Goal: Information Seeking & Learning: Check status

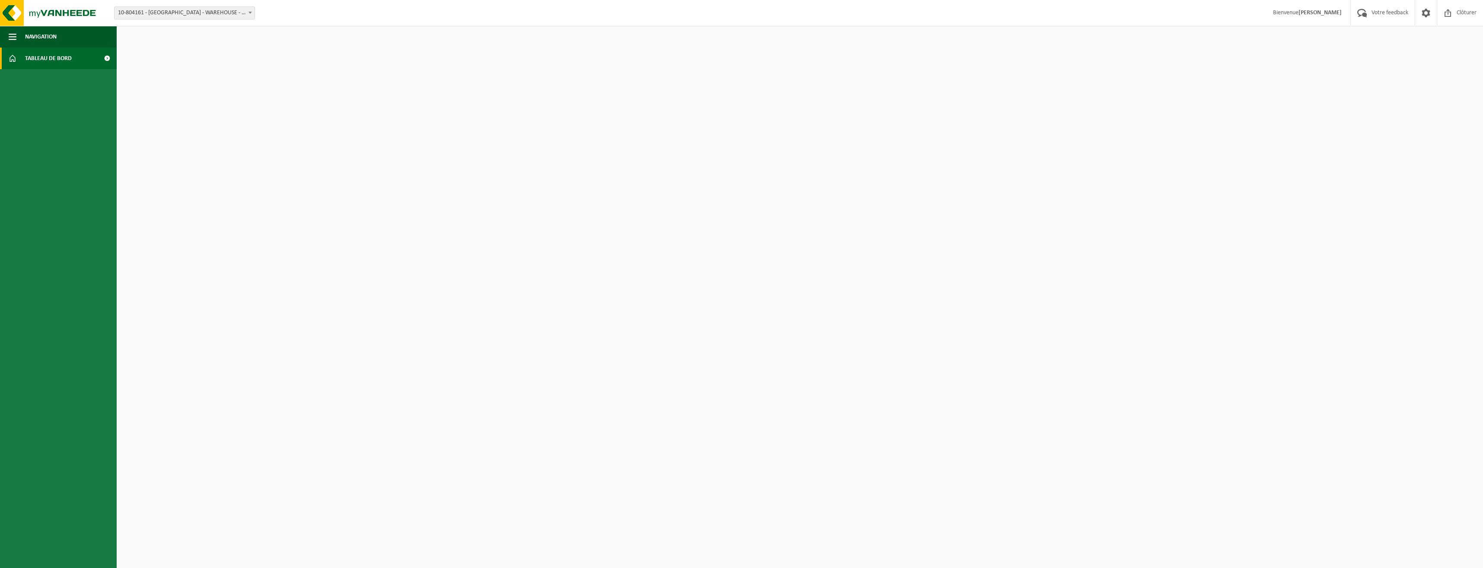
click at [226, 13] on span "10-804161 - [GEOGRAPHIC_DATA] - WAREHOUSE - [GEOGRAPHIC_DATA]" at bounding box center [185, 13] width 140 height 12
select select "119186"
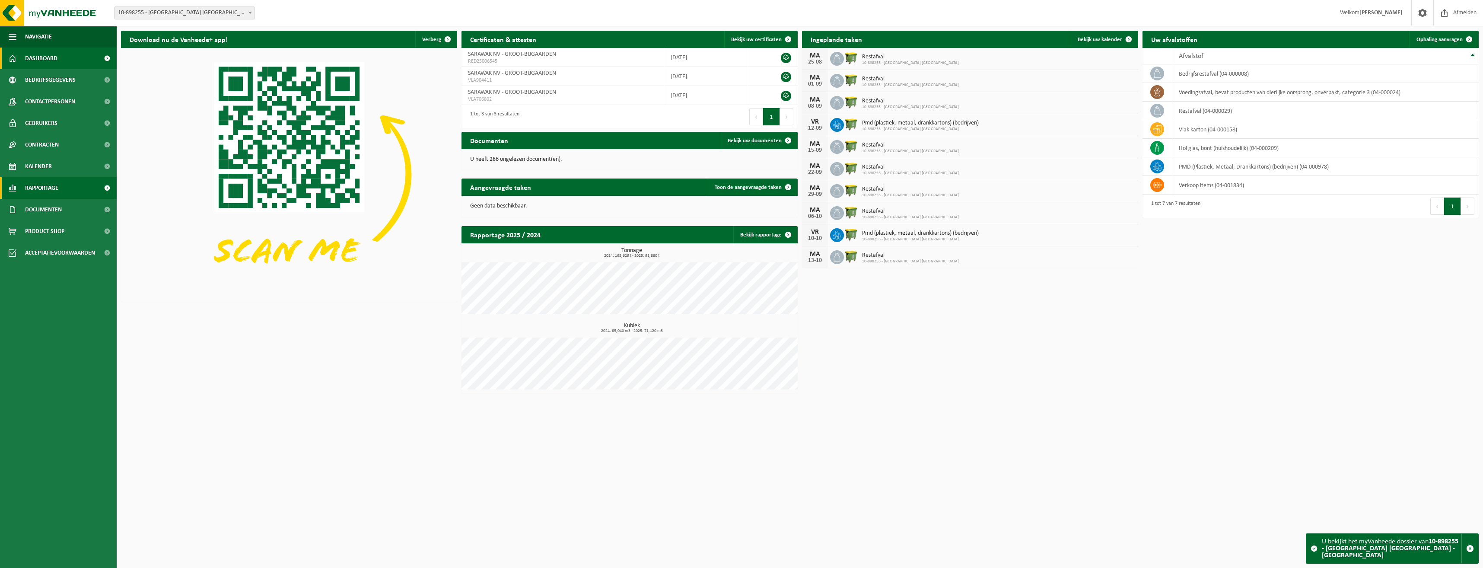
click at [29, 188] on span "Rapportage" at bounding box center [41, 188] width 33 height 22
click at [37, 208] on span "In grafiekvorm" at bounding box center [45, 209] width 39 height 16
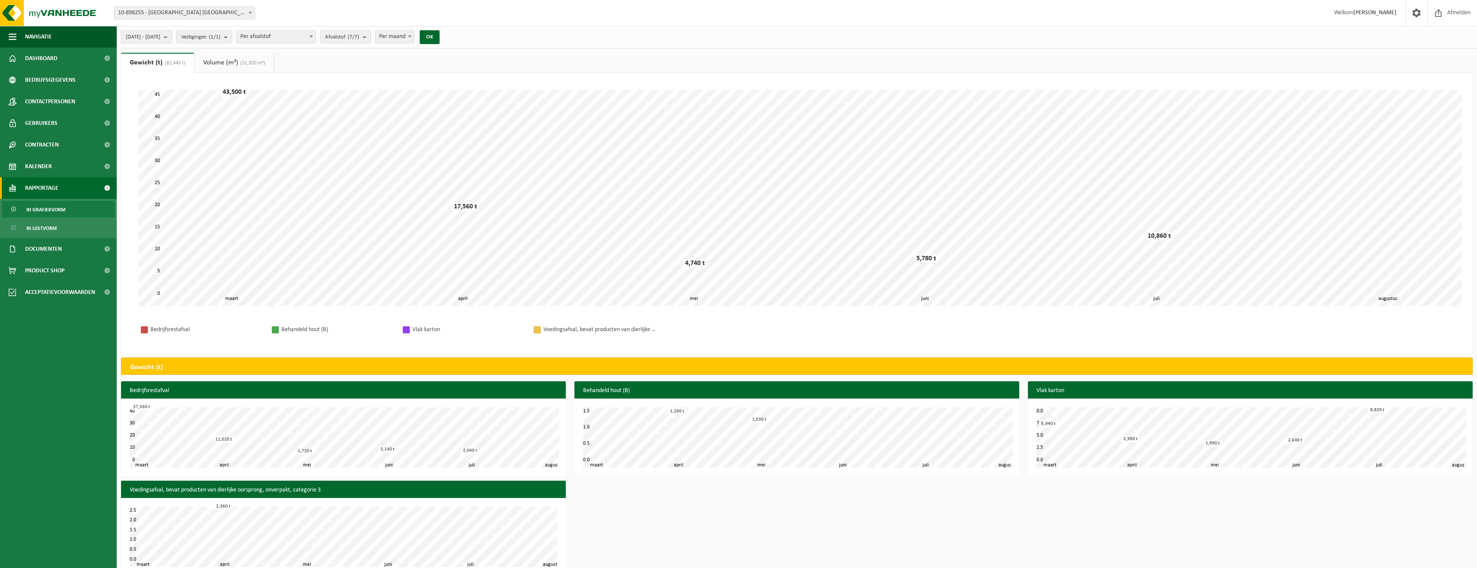
click at [160, 35] on span "[DATE] - [DATE]" at bounding box center [143, 37] width 35 height 13
click at [181, 175] on input "[DATE]" at bounding box center [160, 179] width 67 height 12
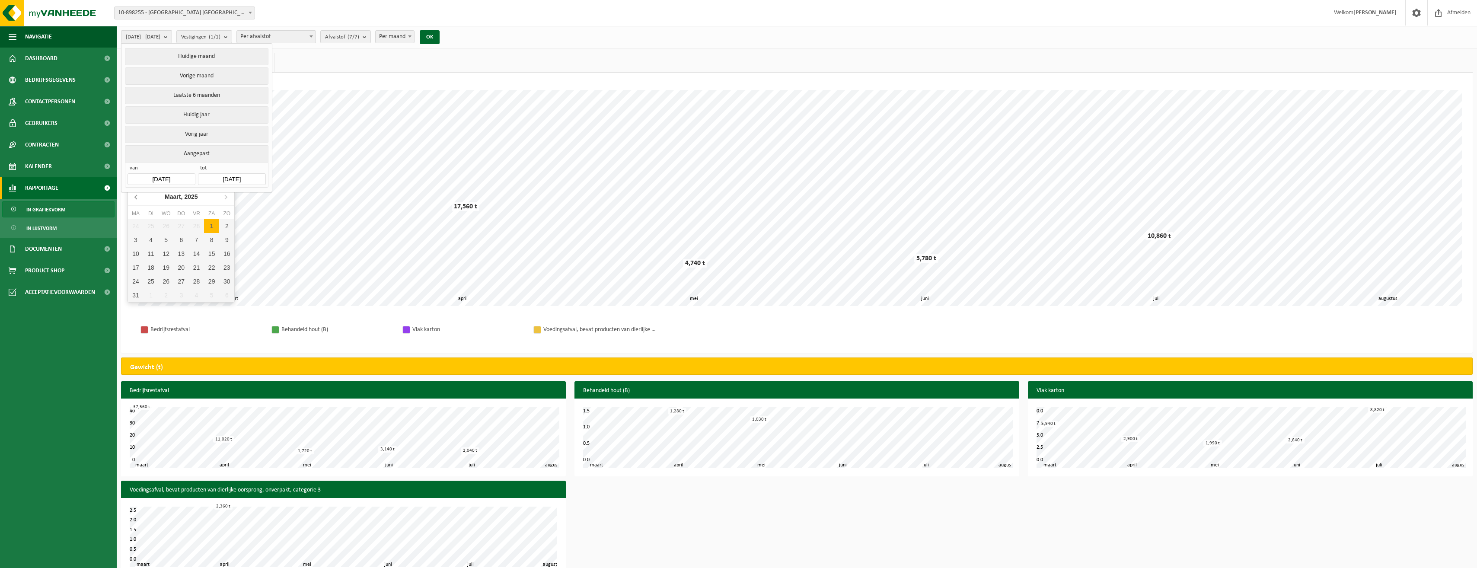
click at [134, 197] on icon at bounding box center [137, 197] width 14 height 14
click at [224, 198] on icon at bounding box center [226, 197] width 14 height 14
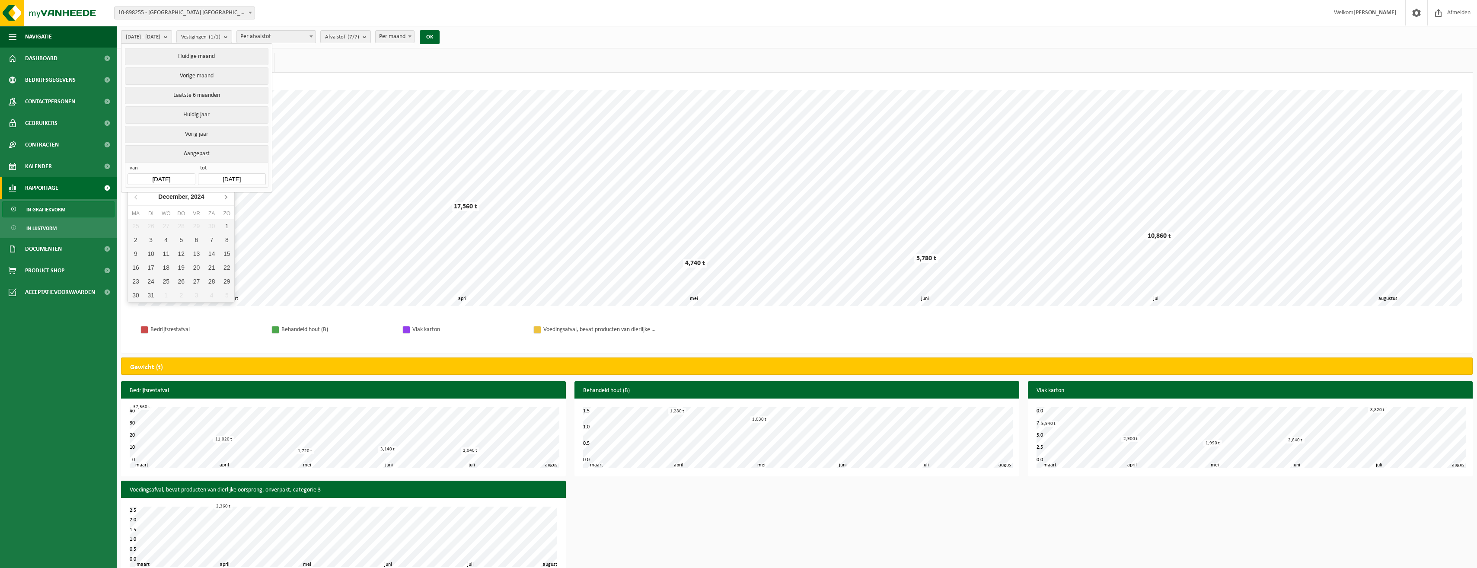
click at [224, 198] on icon at bounding box center [226, 197] width 14 height 14
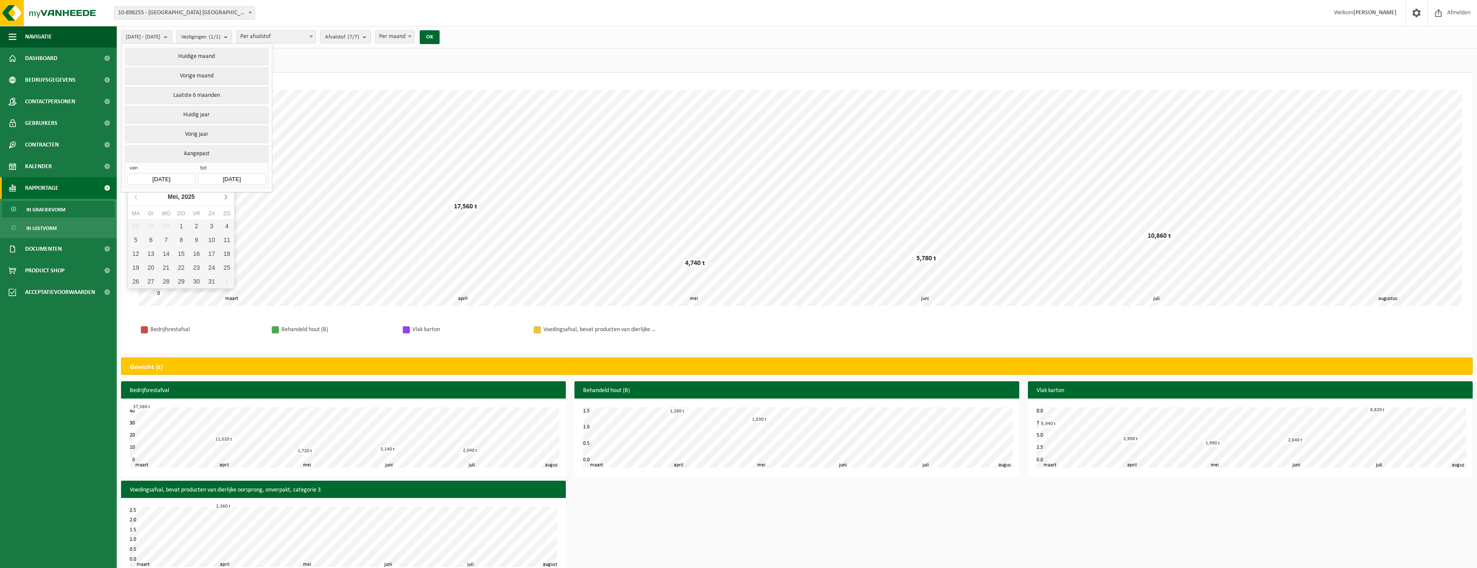
click at [224, 198] on icon at bounding box center [226, 197] width 14 height 14
click at [224, 197] on icon at bounding box center [226, 197] width 14 height 14
click at [134, 196] on icon at bounding box center [137, 197] width 14 height 14
click at [135, 196] on icon at bounding box center [137, 197] width 14 height 14
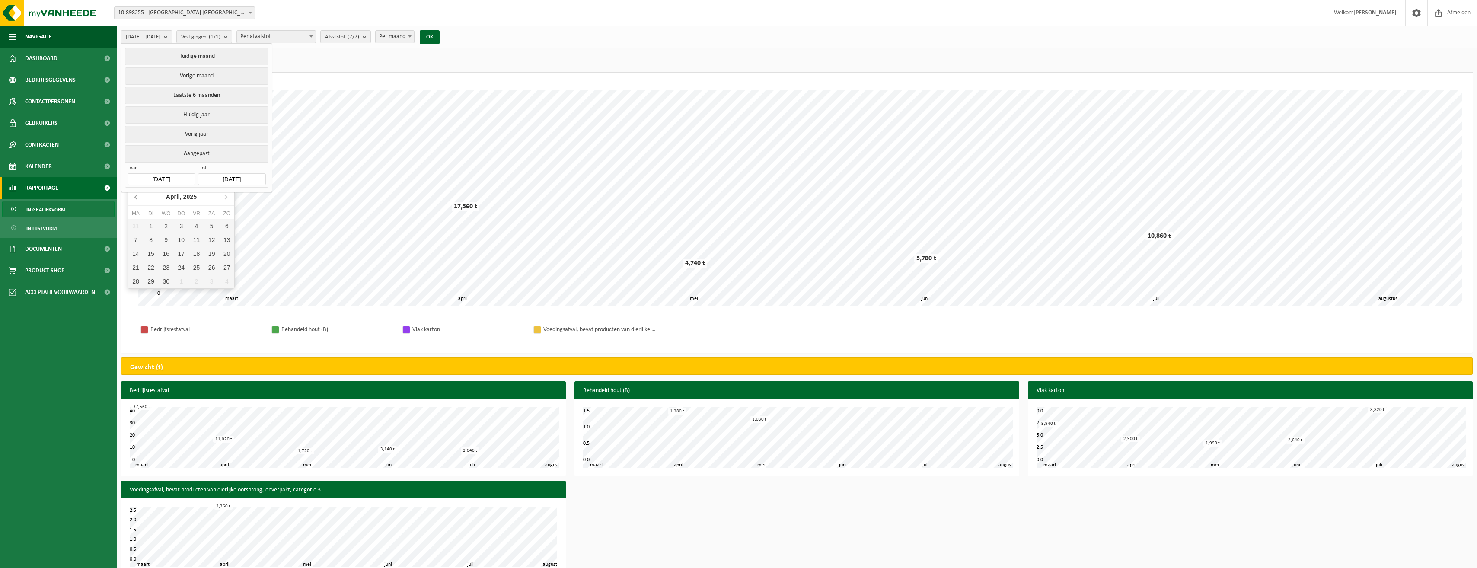
click at [135, 196] on icon at bounding box center [137, 197] width 14 height 14
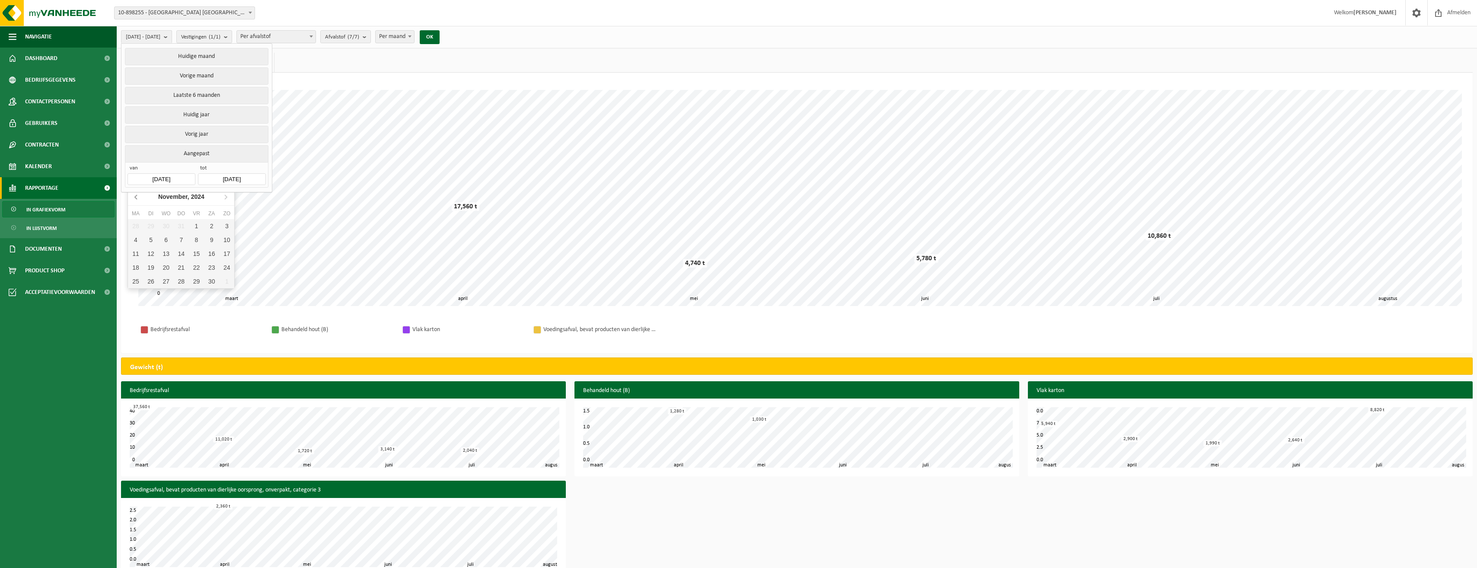
click at [135, 196] on icon at bounding box center [137, 197] width 14 height 14
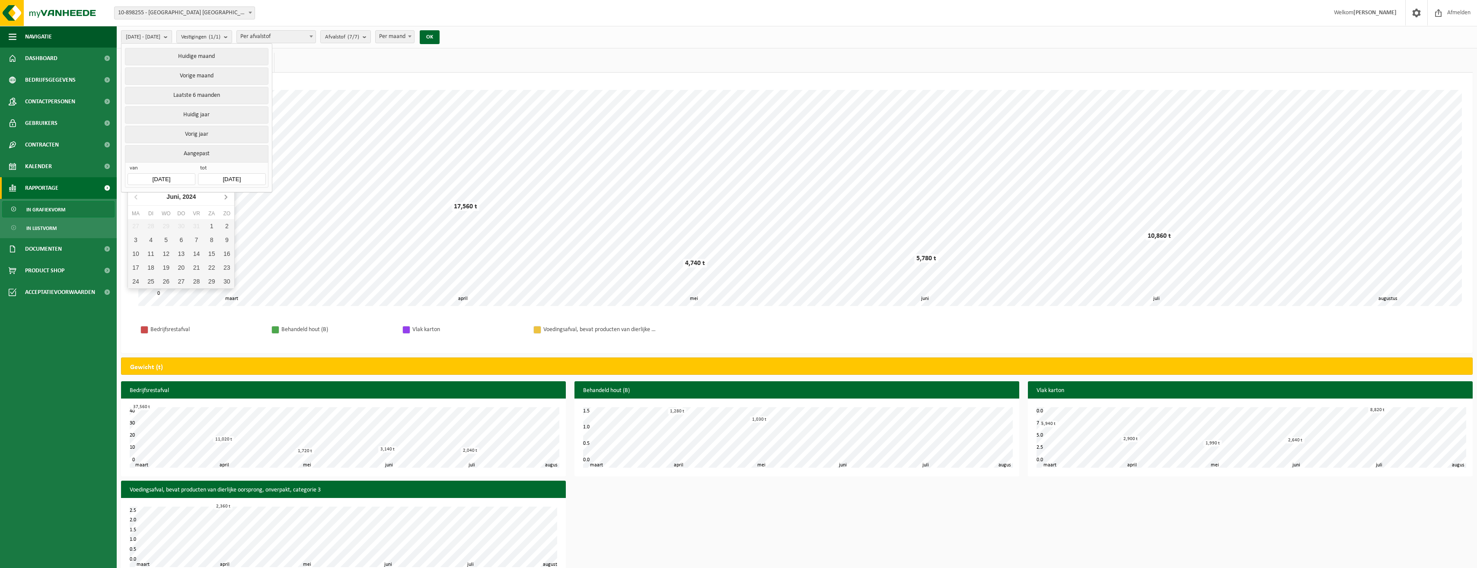
click at [225, 197] on icon at bounding box center [226, 197] width 14 height 14
click at [137, 225] on div "1" at bounding box center [135, 226] width 15 height 14
type input "[DATE]"
click at [249, 175] on input "[DATE]" at bounding box center [231, 179] width 67 height 12
click at [206, 196] on icon at bounding box center [207, 197] width 14 height 14
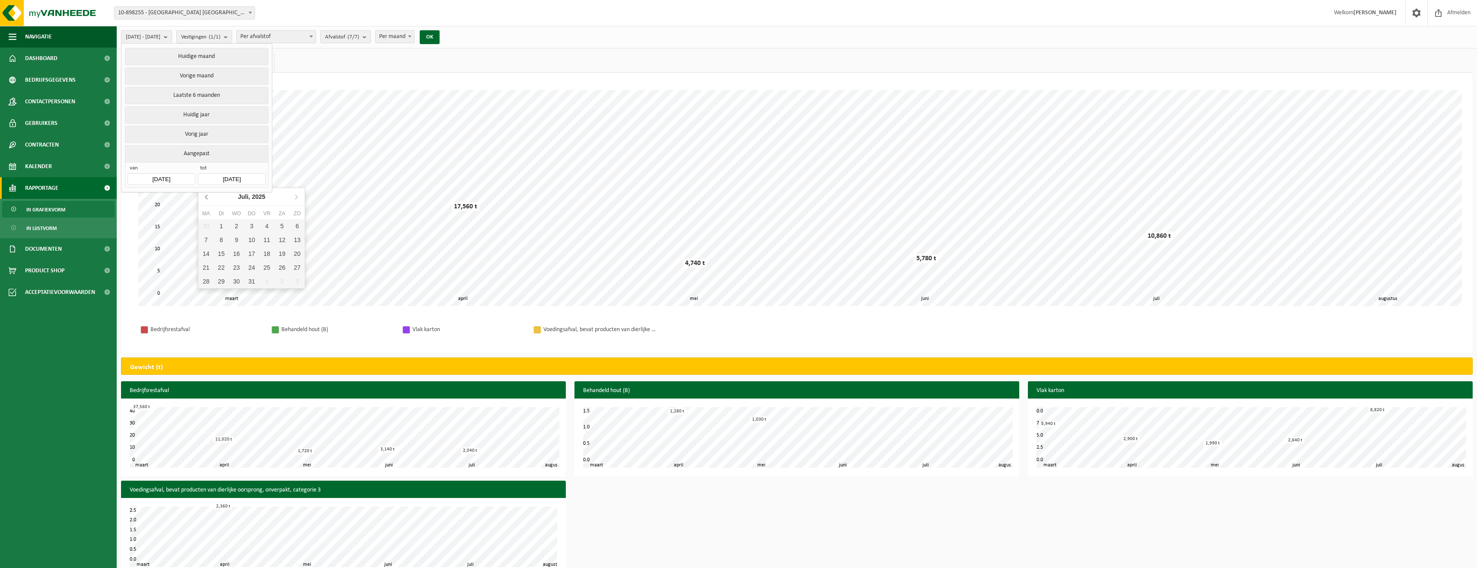
click at [206, 196] on icon at bounding box center [207, 197] width 14 height 14
click at [205, 295] on div "30" at bounding box center [205, 295] width 15 height 14
type input "[DATE]"
click at [439, 36] on button "OK" at bounding box center [430, 37] width 20 height 14
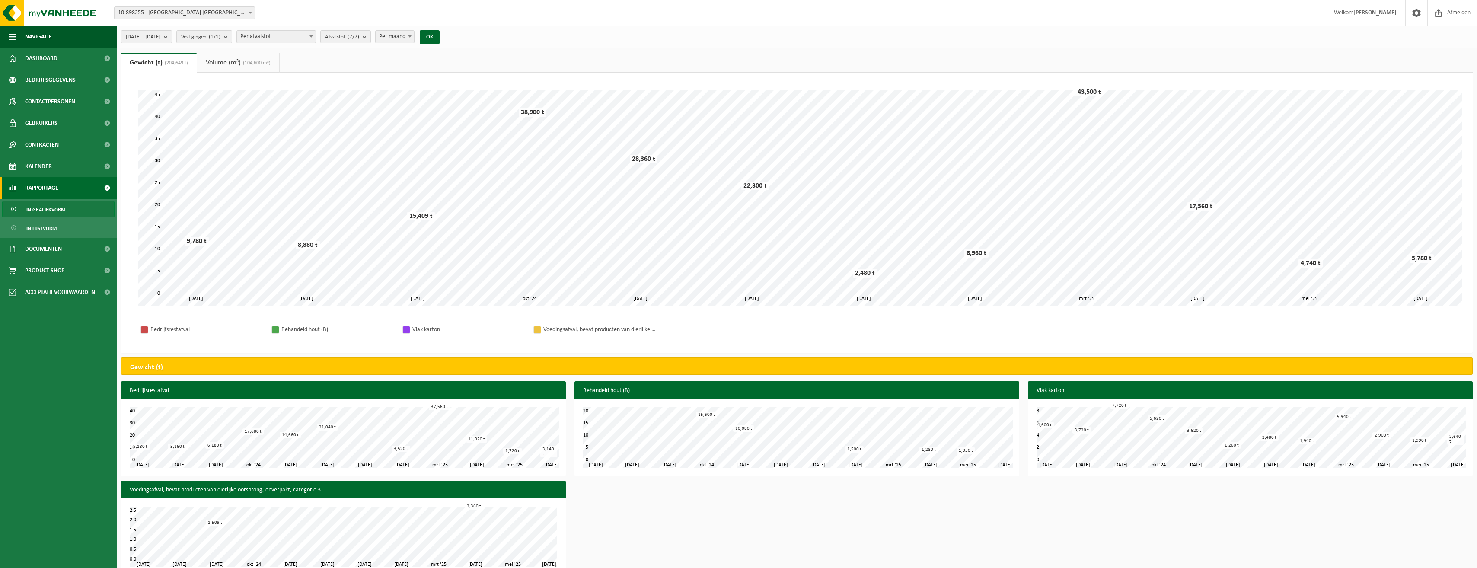
scroll to position [16, 0]
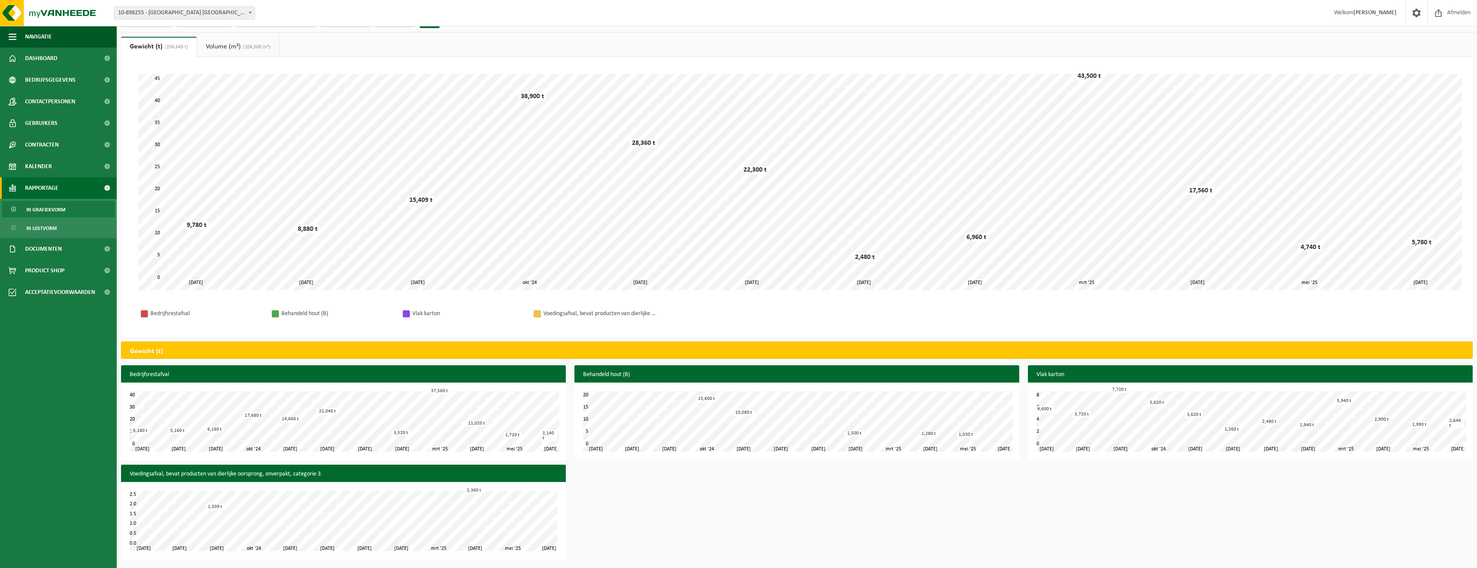
click at [236, 48] on link "Volume (m³) (104,600 m³)" at bounding box center [238, 47] width 82 height 20
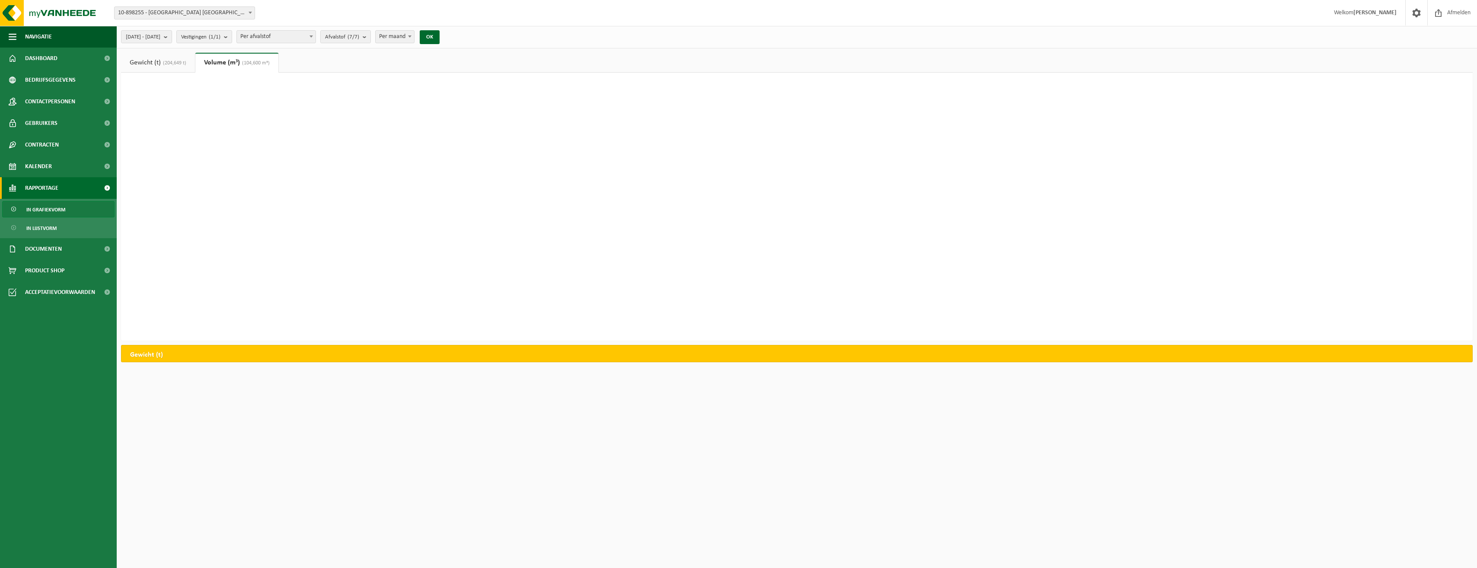
scroll to position [0, 0]
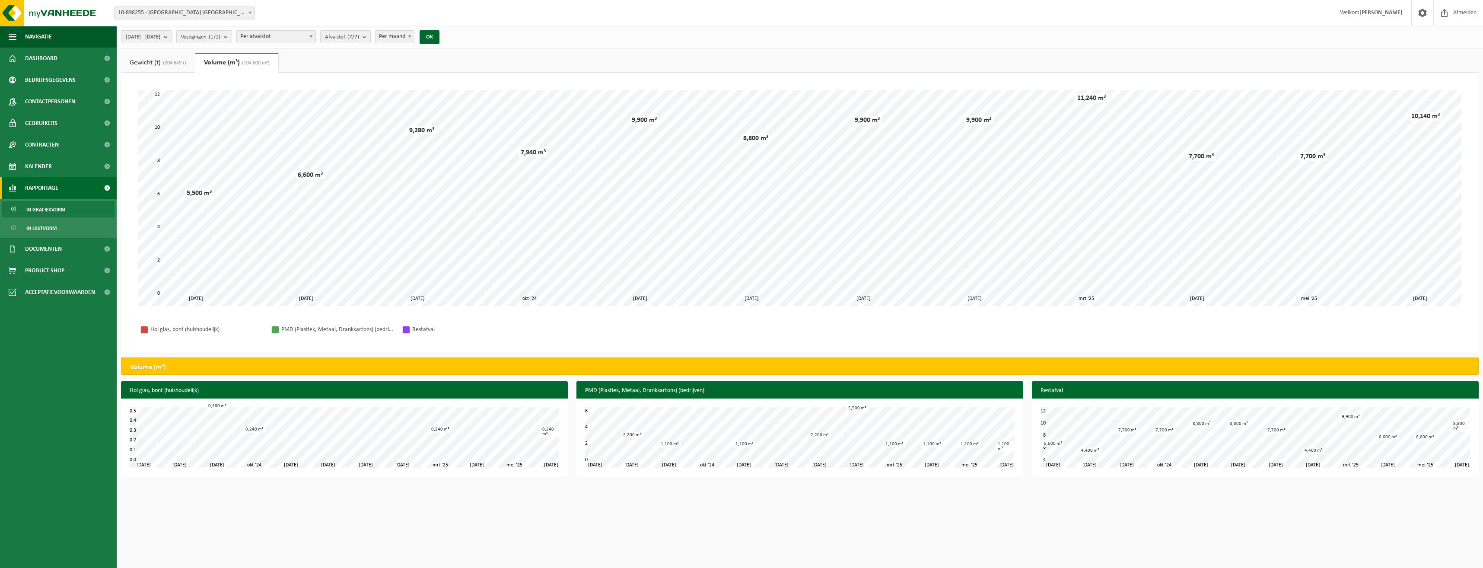
click at [153, 59] on link "Gewicht (t) (204,649 t)" at bounding box center [158, 63] width 74 height 20
